Goal: Information Seeking & Learning: Check status

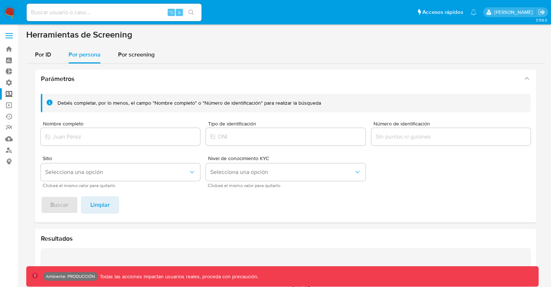
click at [391, 142] on div at bounding box center [450, 136] width 159 height 17
click at [396, 138] on input "Número de identificación" at bounding box center [450, 136] width 159 height 9
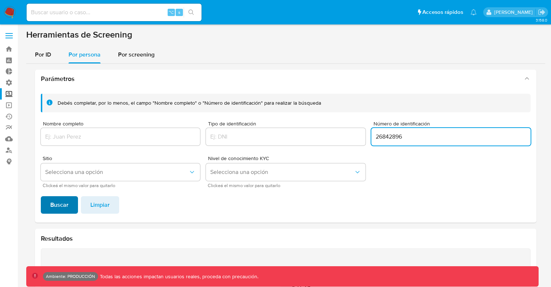
type input "26842896"
click at [56, 207] on span "Buscar" at bounding box center [59, 205] width 18 height 16
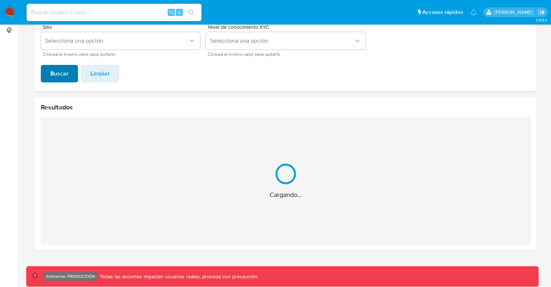
scroll to position [15, 0]
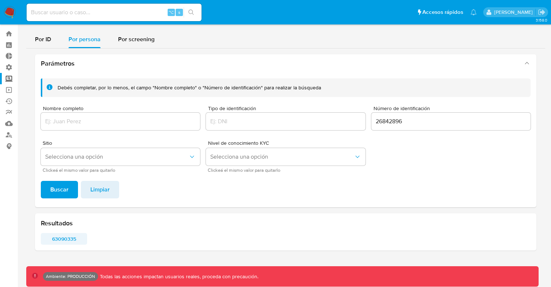
click at [65, 241] on span "63090335" at bounding box center [64, 239] width 36 height 10
click at [103, 193] on span "Limpiar" at bounding box center [99, 189] width 19 height 16
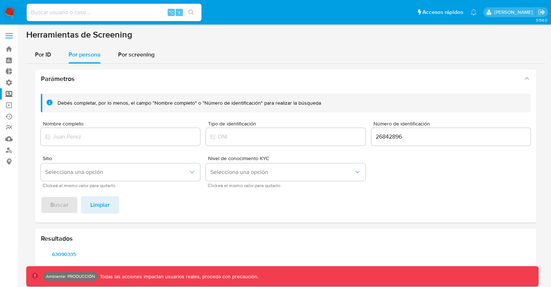
click at [395, 134] on input "26842896" at bounding box center [450, 136] width 159 height 9
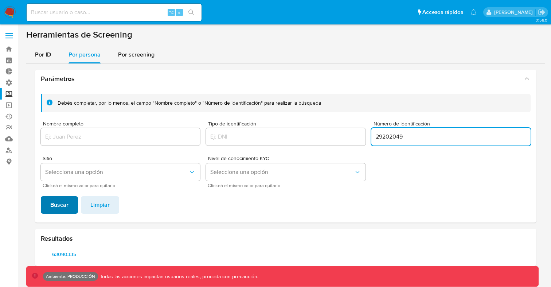
type input "29202049"
click at [57, 207] on span "Buscar" at bounding box center [59, 205] width 18 height 16
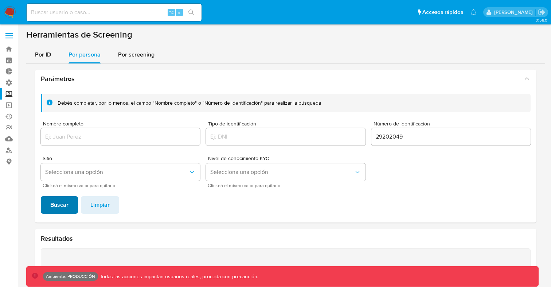
scroll to position [15, 0]
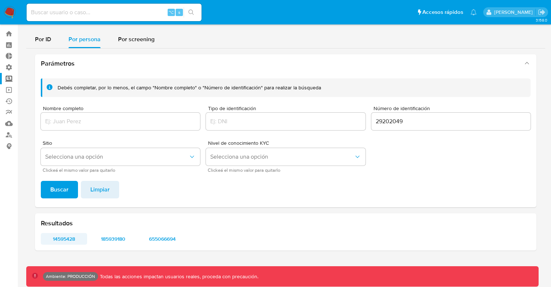
click at [67, 240] on span "14595428" at bounding box center [64, 239] width 36 height 10
click at [114, 239] on span "185939180" at bounding box center [113, 239] width 36 height 10
click at [167, 238] on span "655066694" at bounding box center [162, 239] width 36 height 10
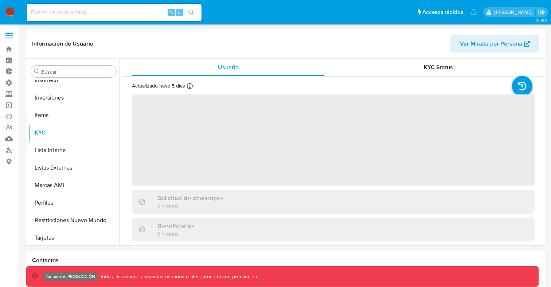
scroll to position [343, 0]
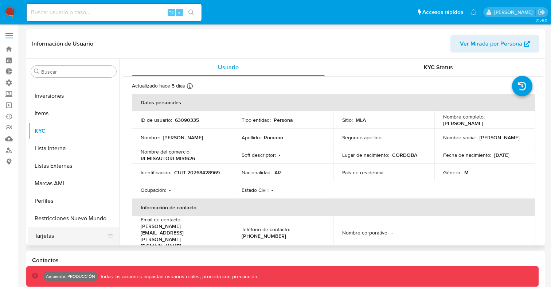
select select "10"
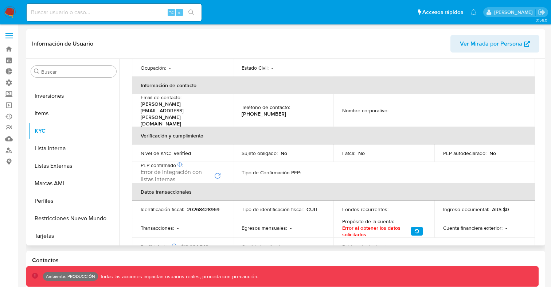
scroll to position [122, 0]
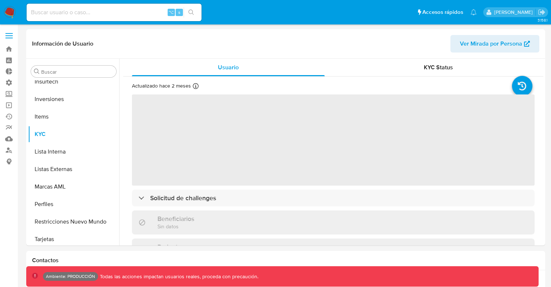
scroll to position [343, 0]
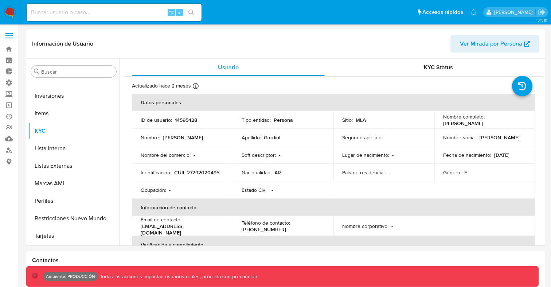
select select "10"
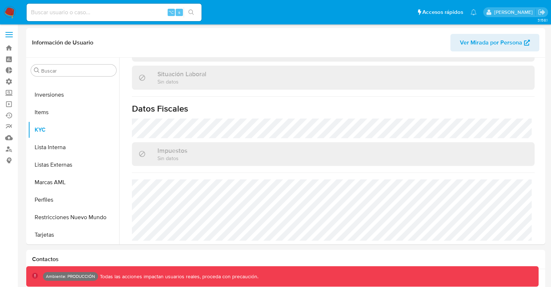
scroll to position [0, 0]
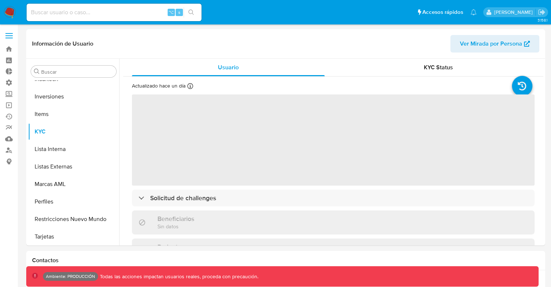
scroll to position [343, 0]
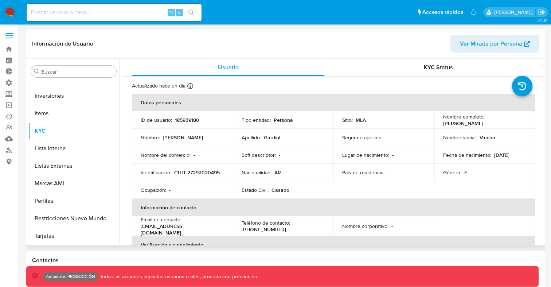
select select "10"
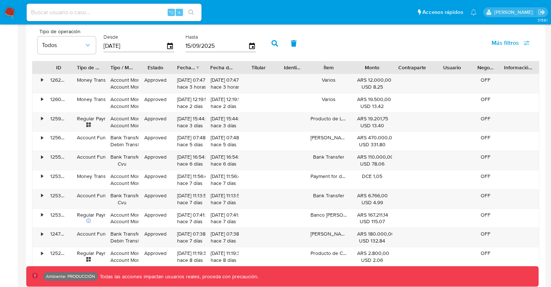
scroll to position [686, 0]
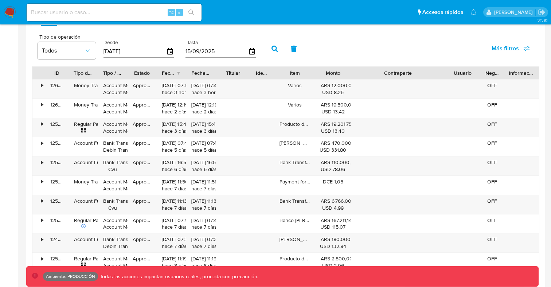
drag, startPoint x: 436, startPoint y: 72, endPoint x: 490, endPoint y: 66, distance: 54.6
click at [490, 66] on div "Tipo de operación Todos Desde 18/06/2025 Hasta 15/09/2025 Más filtros ID Tipo d…" at bounding box center [285, 161] width 507 height 262
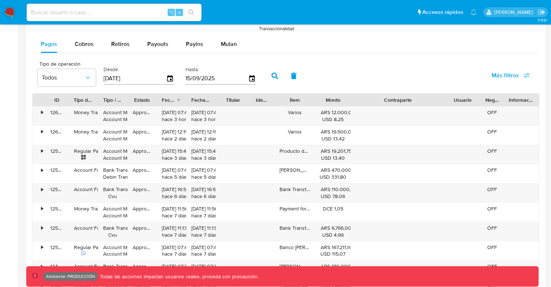
scroll to position [659, 0]
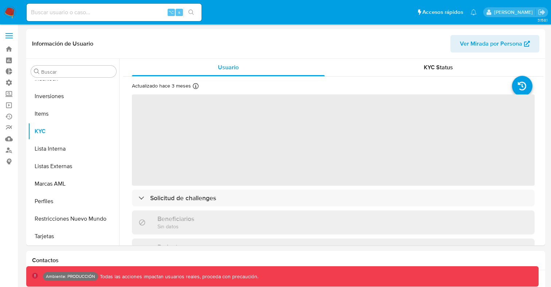
scroll to position [343, 0]
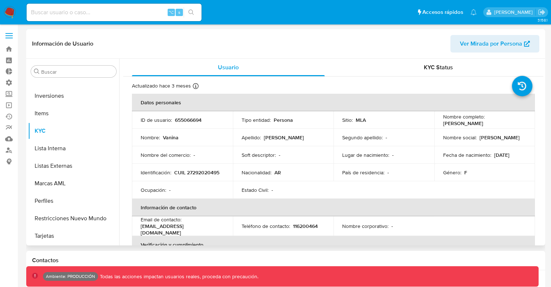
select select "10"
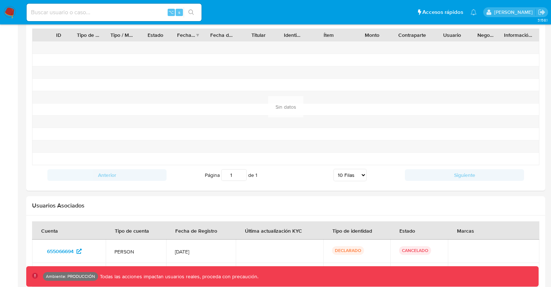
scroll to position [790, 0]
